Goal: Transaction & Acquisition: Purchase product/service

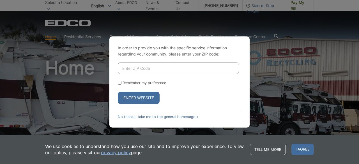
click at [142, 100] on button "Enter Website" at bounding box center [139, 98] width 42 height 12
click at [162, 118] on link "No thanks, take me to the general homepage >" at bounding box center [158, 117] width 81 height 4
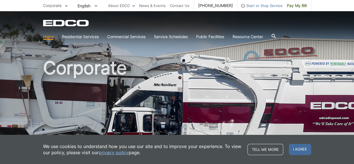
click at [261, 8] on span "Start or Stop Service" at bounding box center [260, 6] width 45 height 6
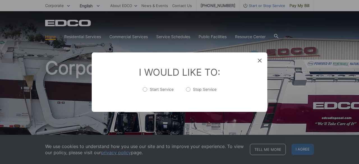
click at [260, 61] on icon at bounding box center [260, 61] width 4 height 4
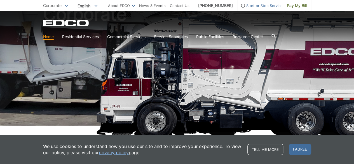
scroll to position [54, 0]
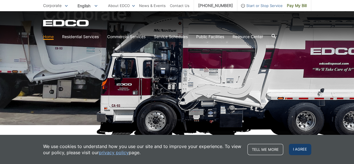
click at [303, 153] on span "I agree" at bounding box center [300, 149] width 22 height 11
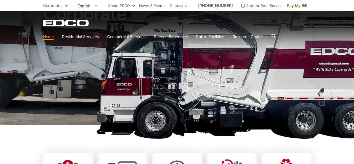
click at [240, 6] on span "Start or Stop Service" at bounding box center [260, 6] width 45 height 6
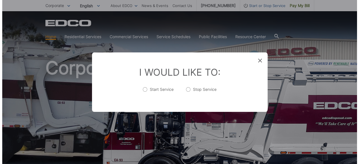
scroll to position [0, 0]
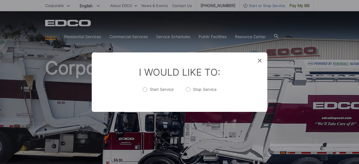
click at [261, 63] on span at bounding box center [260, 61] width 4 height 6
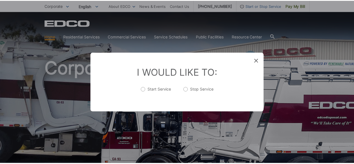
scroll to position [54, 0]
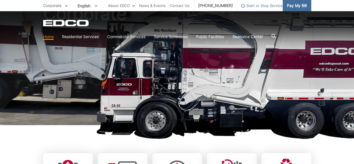
click at [299, 6] on span "Pay My Bill" at bounding box center [297, 6] width 20 height 6
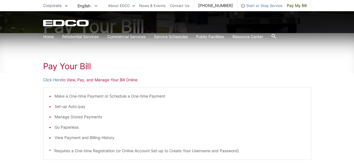
scroll to position [68, 0]
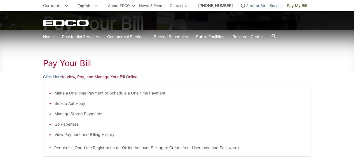
click at [57, 75] on link "Click Here" at bounding box center [52, 77] width 19 height 6
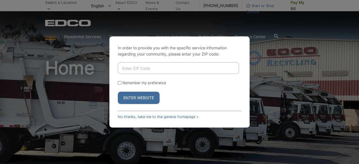
click at [136, 98] on button "Enter Website" at bounding box center [139, 98] width 42 height 12
click at [291, 100] on div "In order to provide you with the specific service information regarding your co…" at bounding box center [179, 82] width 359 height 164
click at [161, 118] on link "No thanks, take me to the general homepage >" at bounding box center [158, 117] width 81 height 4
